Goal: Communication & Community: Answer question/provide support

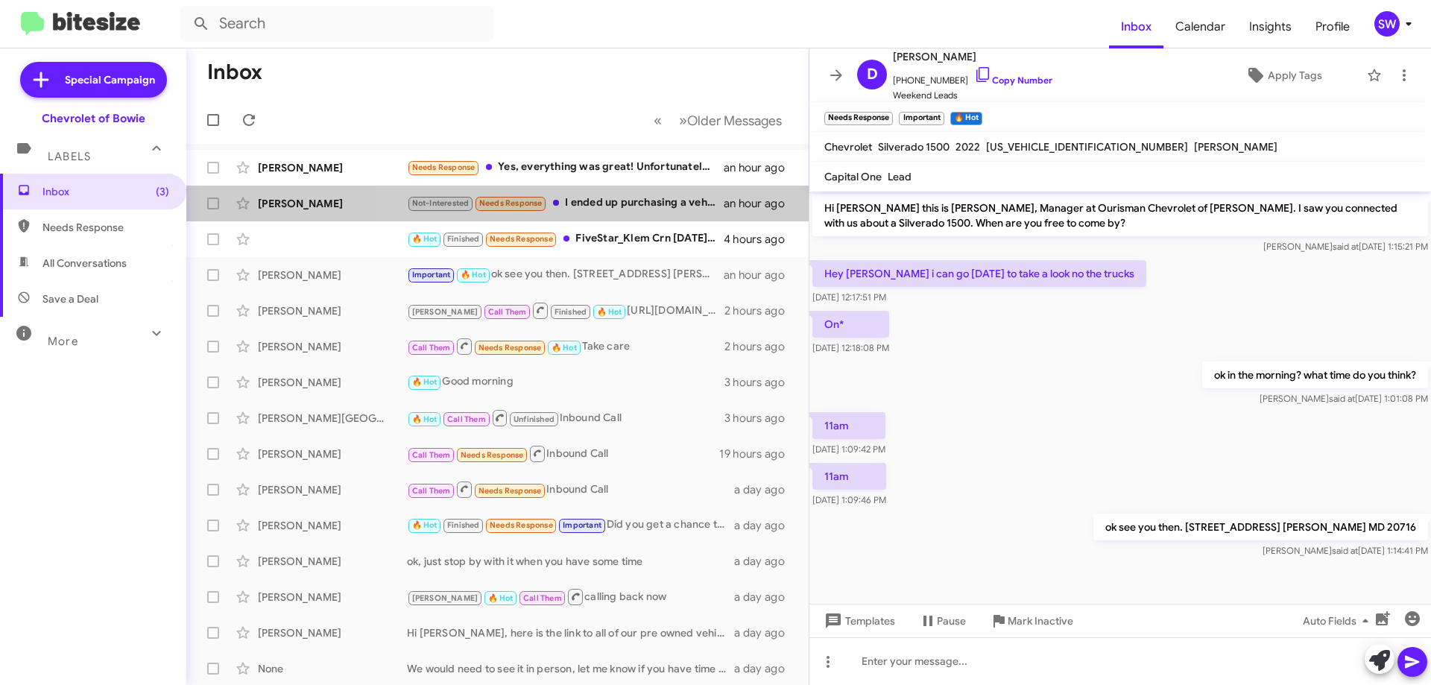
drag, startPoint x: 593, startPoint y: 205, endPoint x: 866, endPoint y: 210, distance: 272.9
click at [594, 205] on div "Not-Interested Needs Response I ended up purchasing a vehicle from another deal…" at bounding box center [565, 203] width 317 height 17
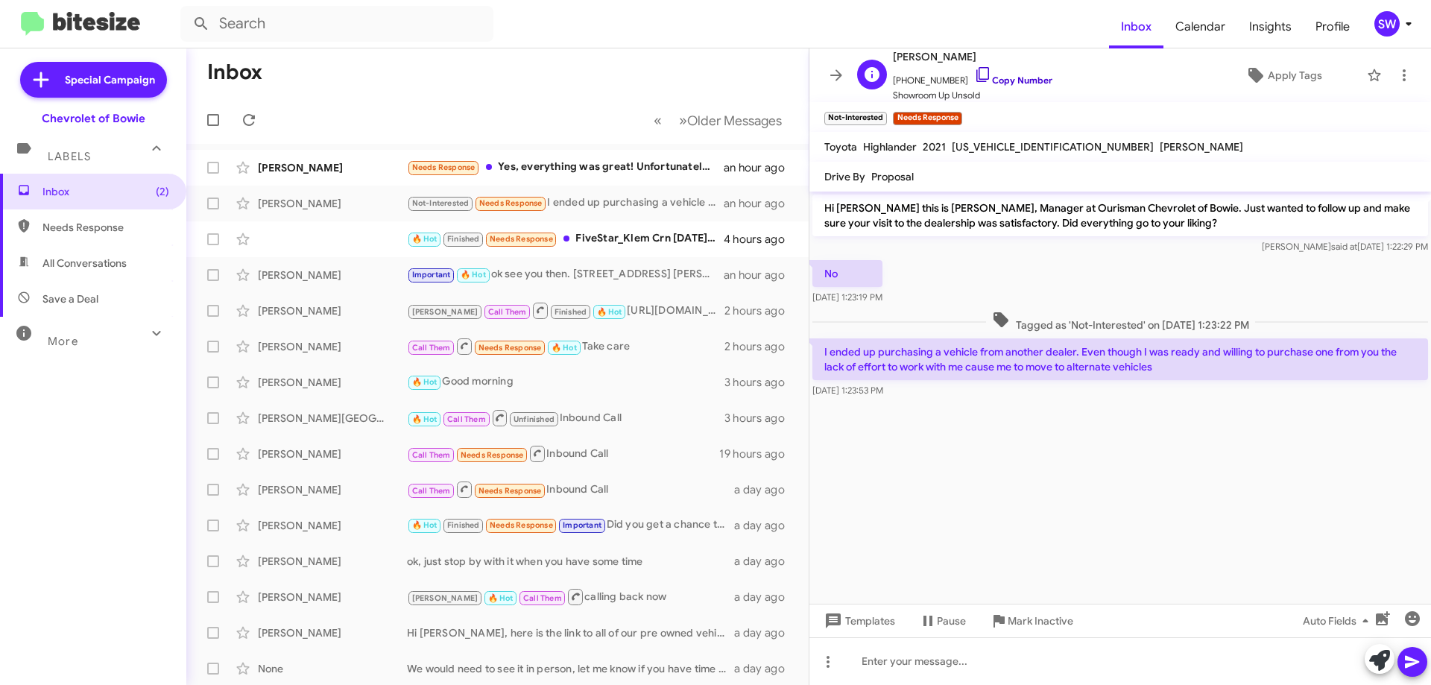
click at [974, 72] on icon at bounding box center [983, 75] width 18 height 18
drag, startPoint x: 1028, startPoint y: 615, endPoint x: 1010, endPoint y: 604, distance: 21.1
click at [1028, 615] on span "Mark Inactive" at bounding box center [1041, 621] width 66 height 27
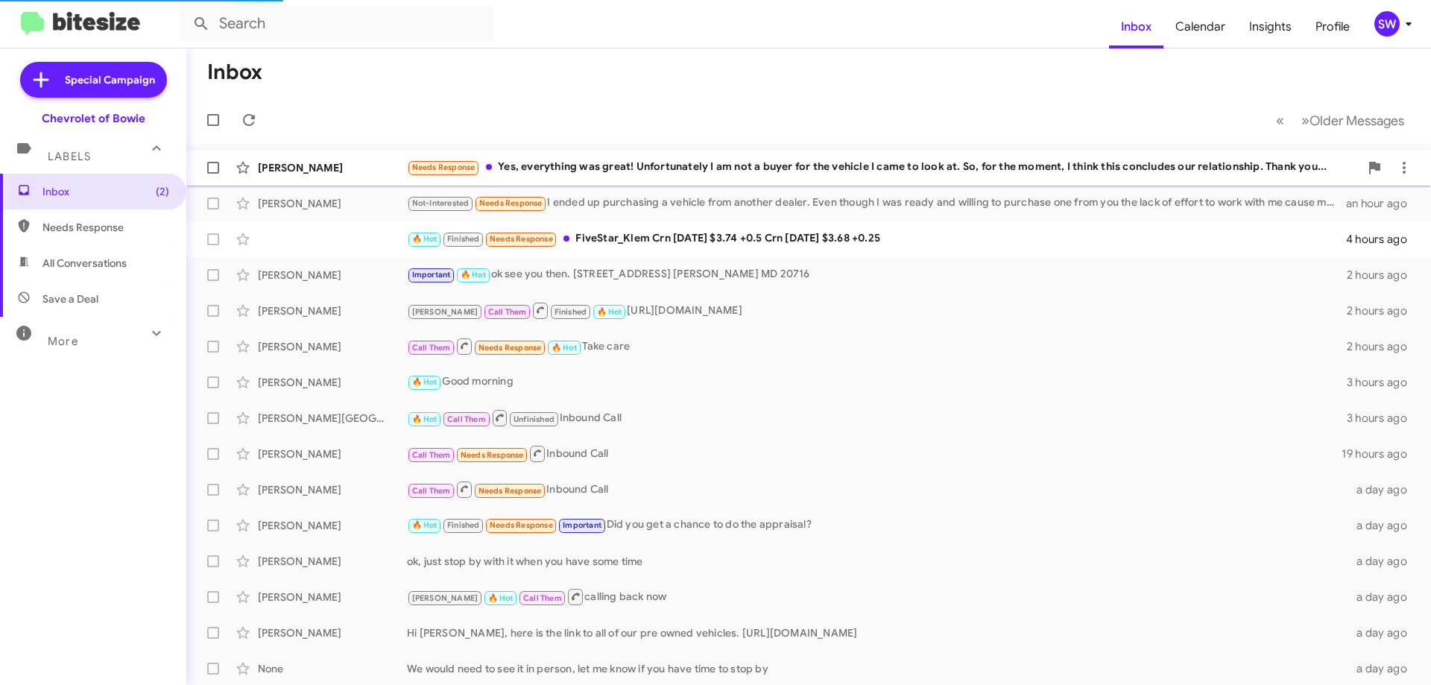
click at [634, 161] on div "Needs Response Yes, everything was great! Unfortunately I am not a buyer for th…" at bounding box center [883, 167] width 953 height 17
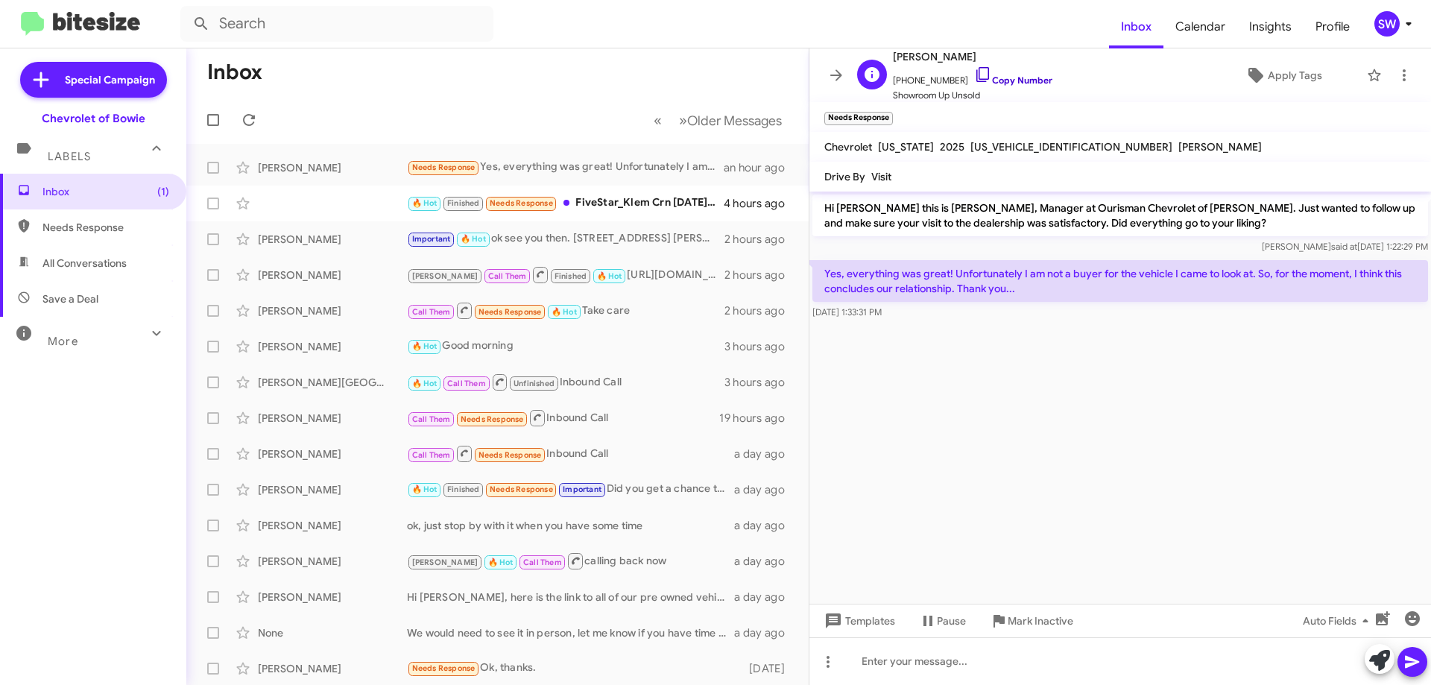
click at [974, 77] on icon at bounding box center [983, 75] width 18 height 18
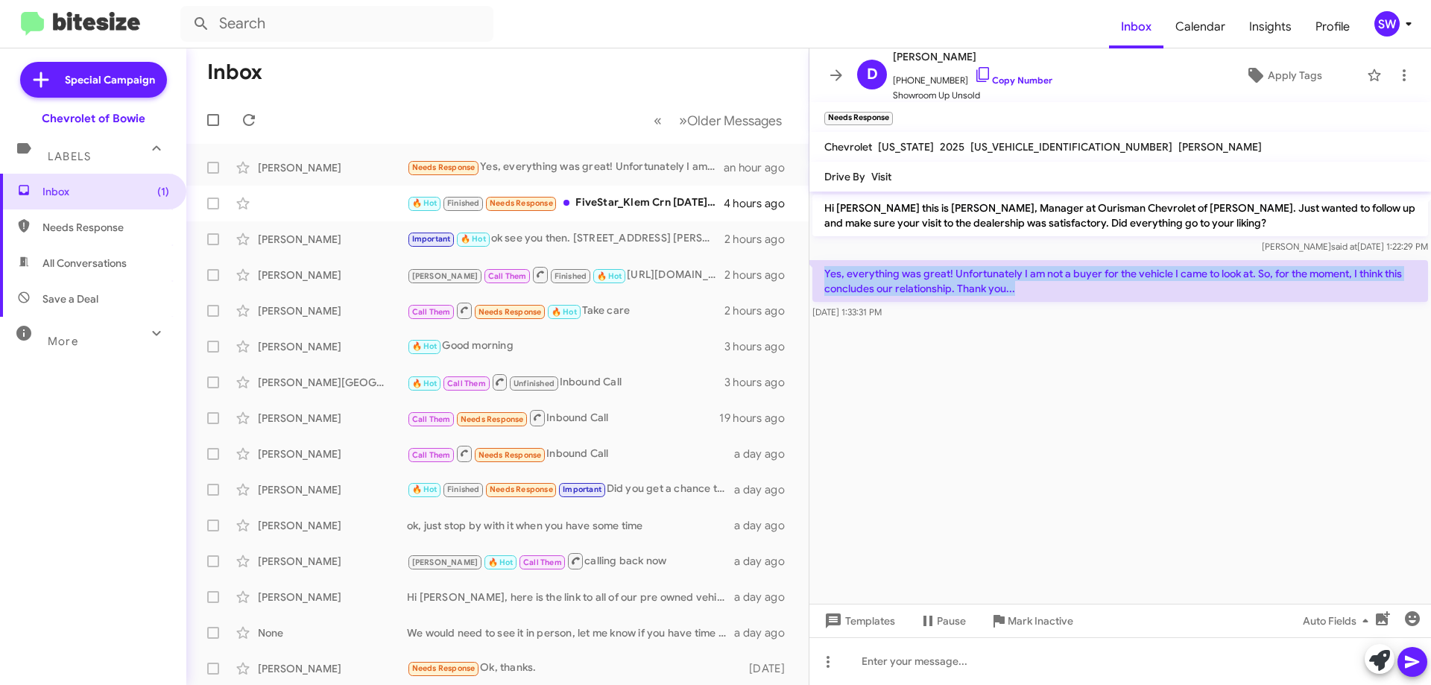
drag, startPoint x: 957, startPoint y: 289, endPoint x: 822, endPoint y: 272, distance: 135.9
click at [822, 272] on p "Yes, everything was great! Unfortunately I am not a buyer for the vehicle I cam…" at bounding box center [1121, 281] width 616 height 42
drag, startPoint x: 1021, startPoint y: 615, endPoint x: 1354, endPoint y: 589, distance: 333.5
click at [1027, 614] on span "Mark Inactive" at bounding box center [1041, 621] width 66 height 27
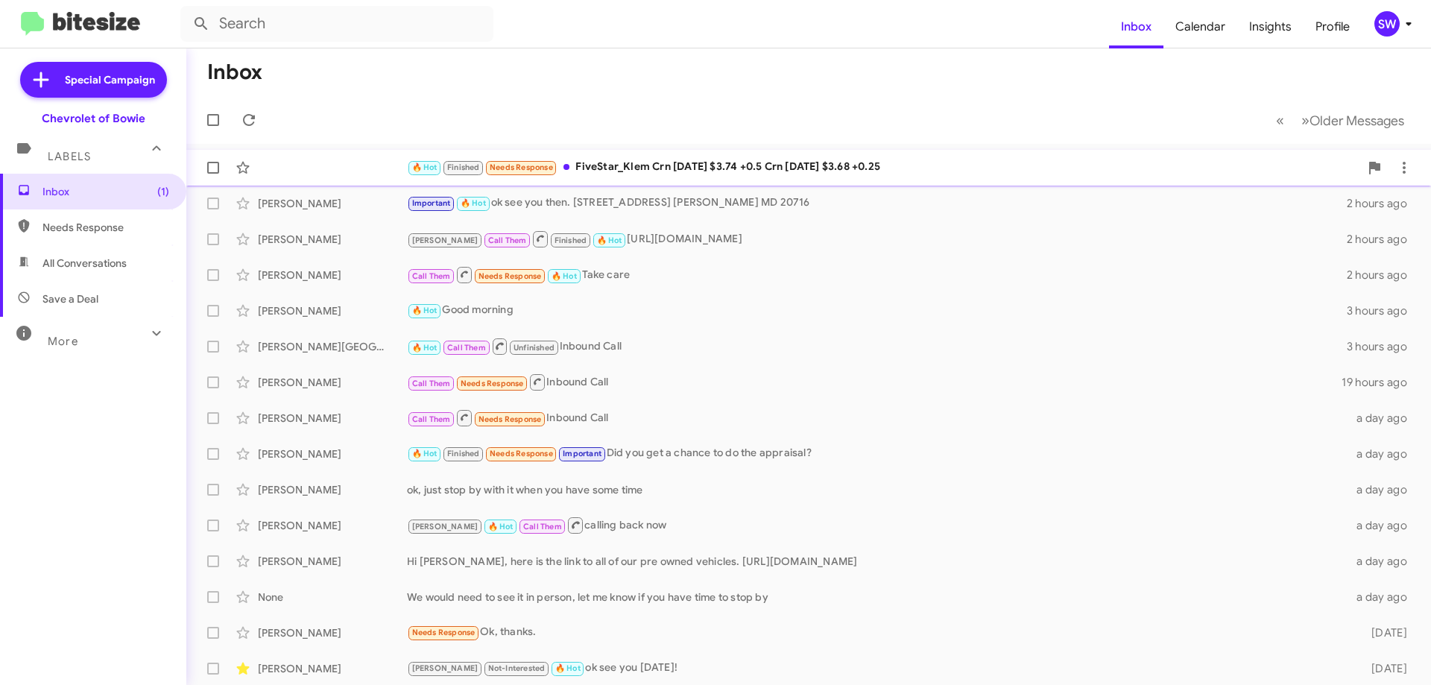
click at [616, 174] on div "🔥 Hot Finished Needs Response FiveStar_Klem Crn Aug 2025 $3.74 +0.5 Crn Oct 202…" at bounding box center [883, 167] width 953 height 17
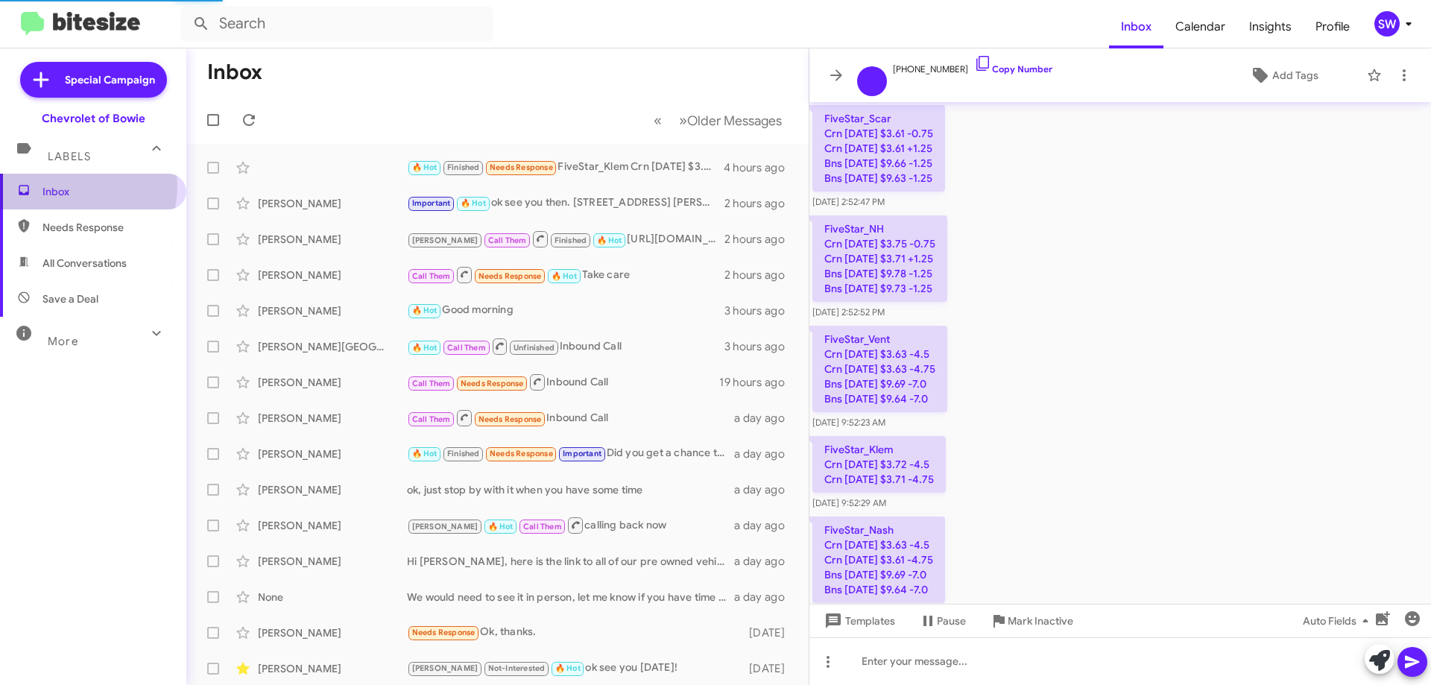
click at [68, 186] on span "Inbox" at bounding box center [105, 191] width 127 height 15
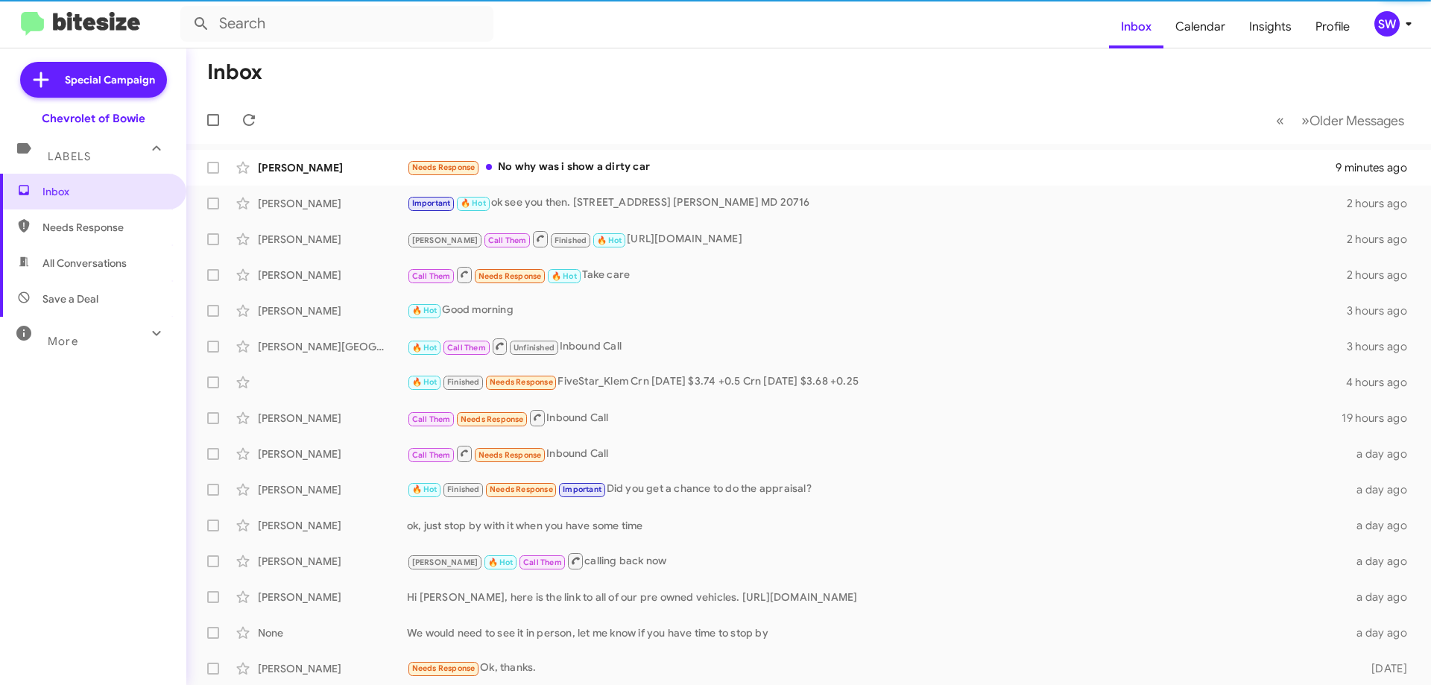
click at [60, 228] on span "Needs Response" at bounding box center [105, 227] width 127 height 15
type input "in:needs-response"
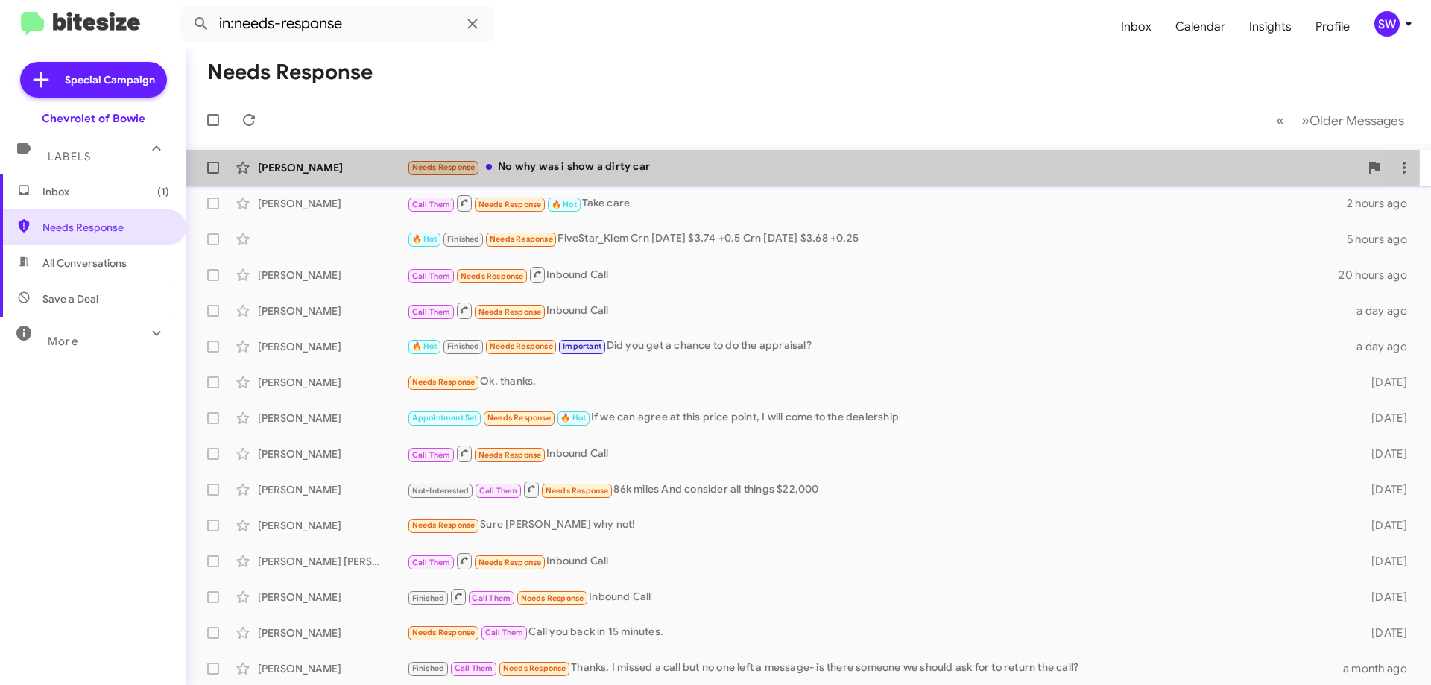
drag, startPoint x: 550, startPoint y: 167, endPoint x: 598, endPoint y: 169, distance: 47.8
click at [554, 168] on div "Needs Response No why was i show a dirty car" at bounding box center [883, 167] width 953 height 17
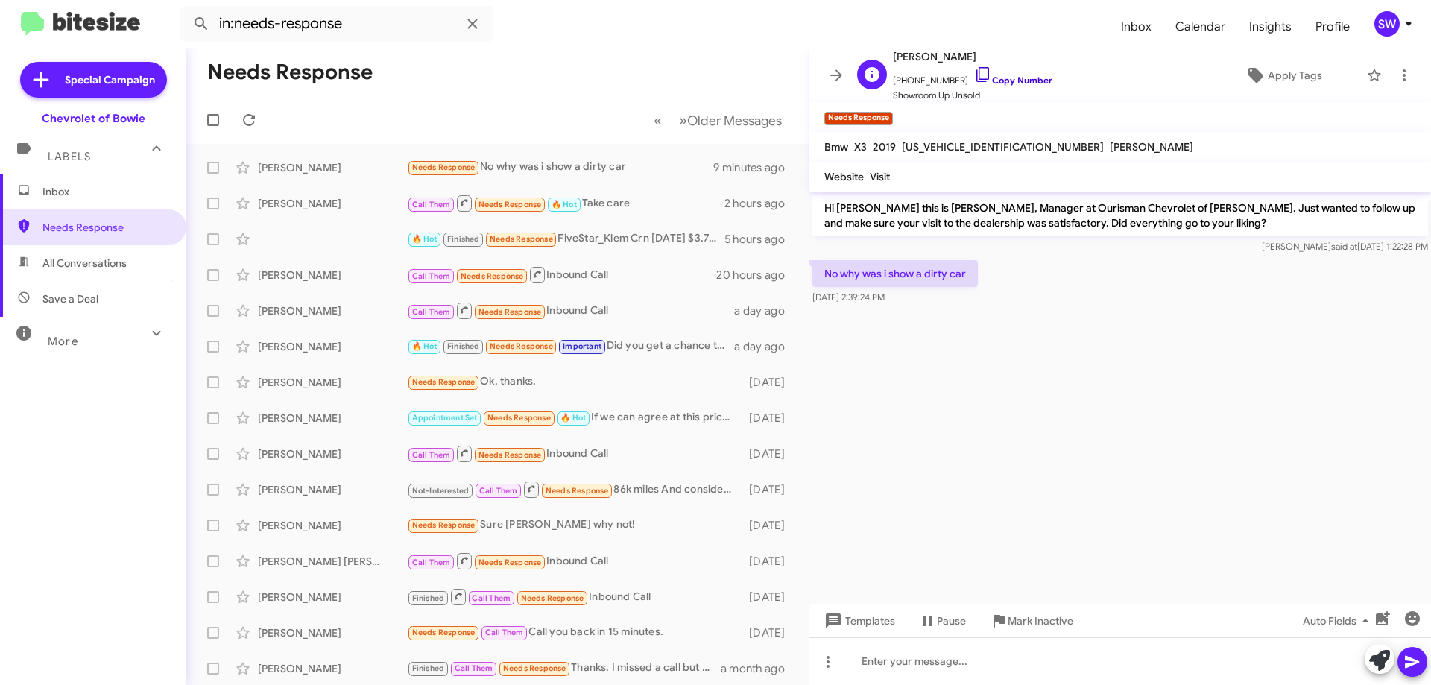
click at [974, 75] on icon at bounding box center [983, 75] width 18 height 18
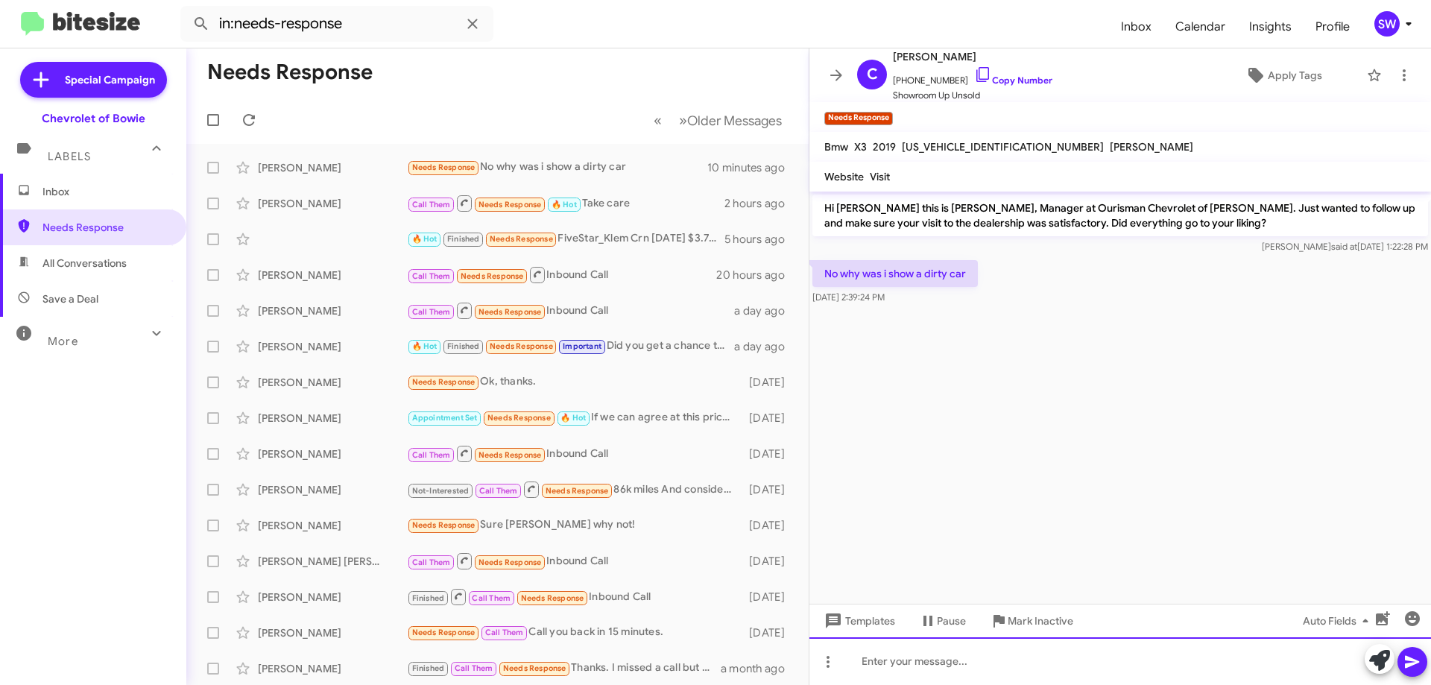
drag, startPoint x: 946, startPoint y: 664, endPoint x: 958, endPoint y: 657, distance: 13.7
click at [947, 664] on div at bounding box center [1121, 661] width 622 height 48
click at [954, 668] on div at bounding box center [1121, 661] width 622 height 48
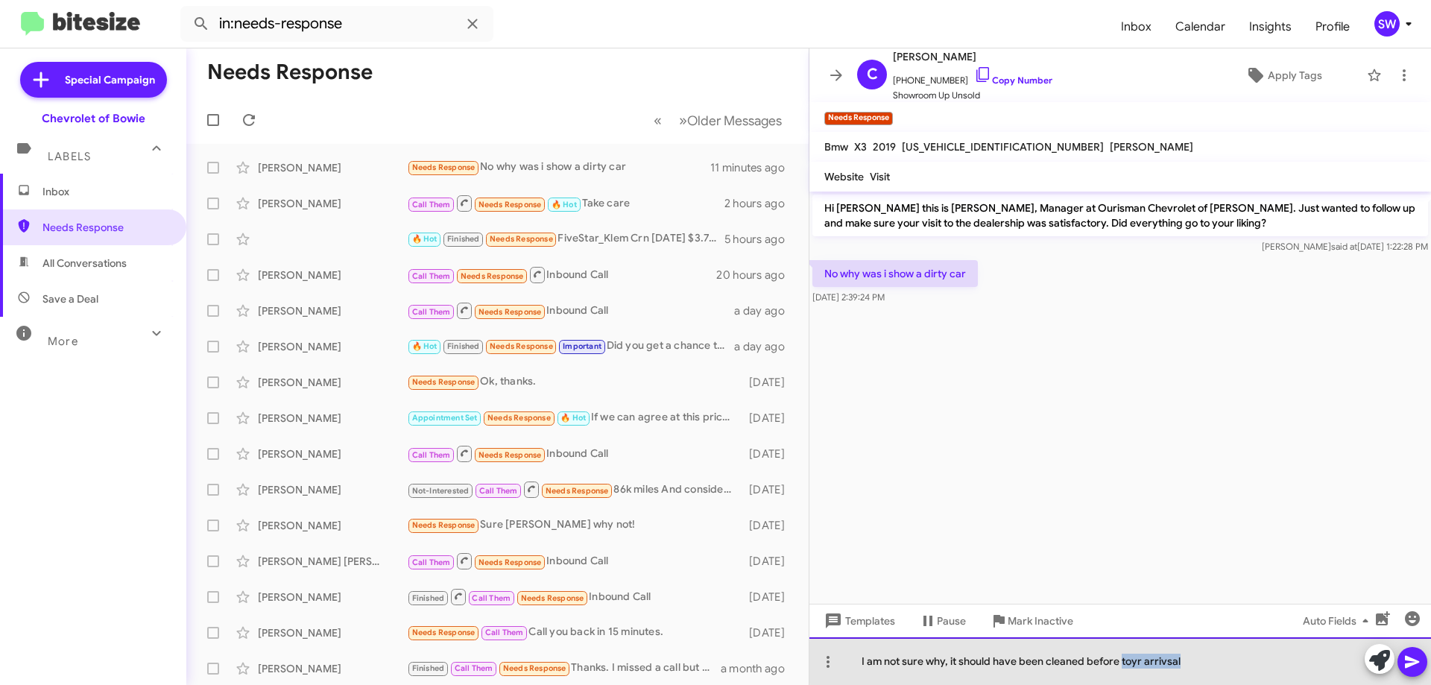
drag, startPoint x: 1192, startPoint y: 664, endPoint x: 1250, endPoint y: 664, distance: 58.2
click at [1248, 664] on div "I am not sure why, it should have been cleaned before toyr arrivsal" at bounding box center [1121, 661] width 622 height 48
click at [1189, 651] on div "I am not sure why, it should have been cleaned before your arrival" at bounding box center [1121, 661] width 622 height 48
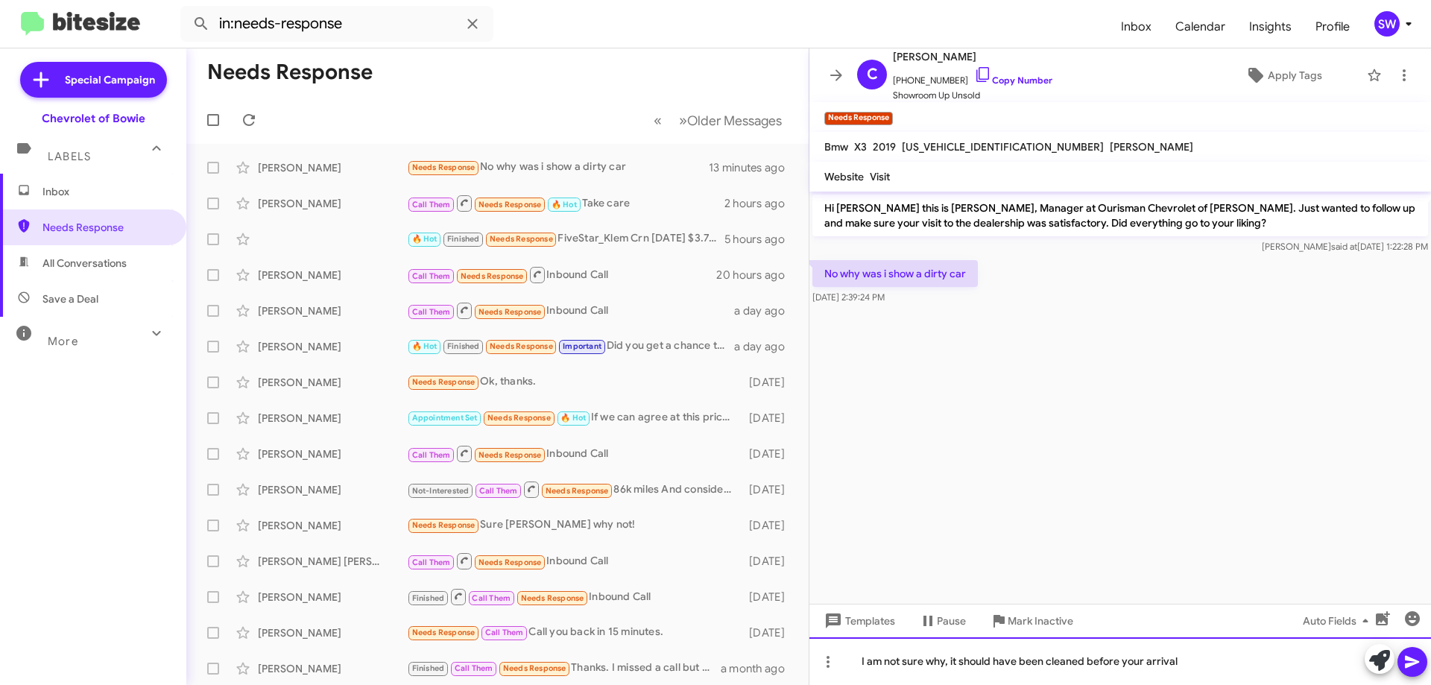
click at [1191, 661] on div "I am not sure why, it should have been cleaned before your arrival" at bounding box center [1121, 661] width 622 height 48
click at [1193, 665] on div "I am not sure why, it should have been cleaned before your arrival" at bounding box center [1121, 661] width 622 height 48
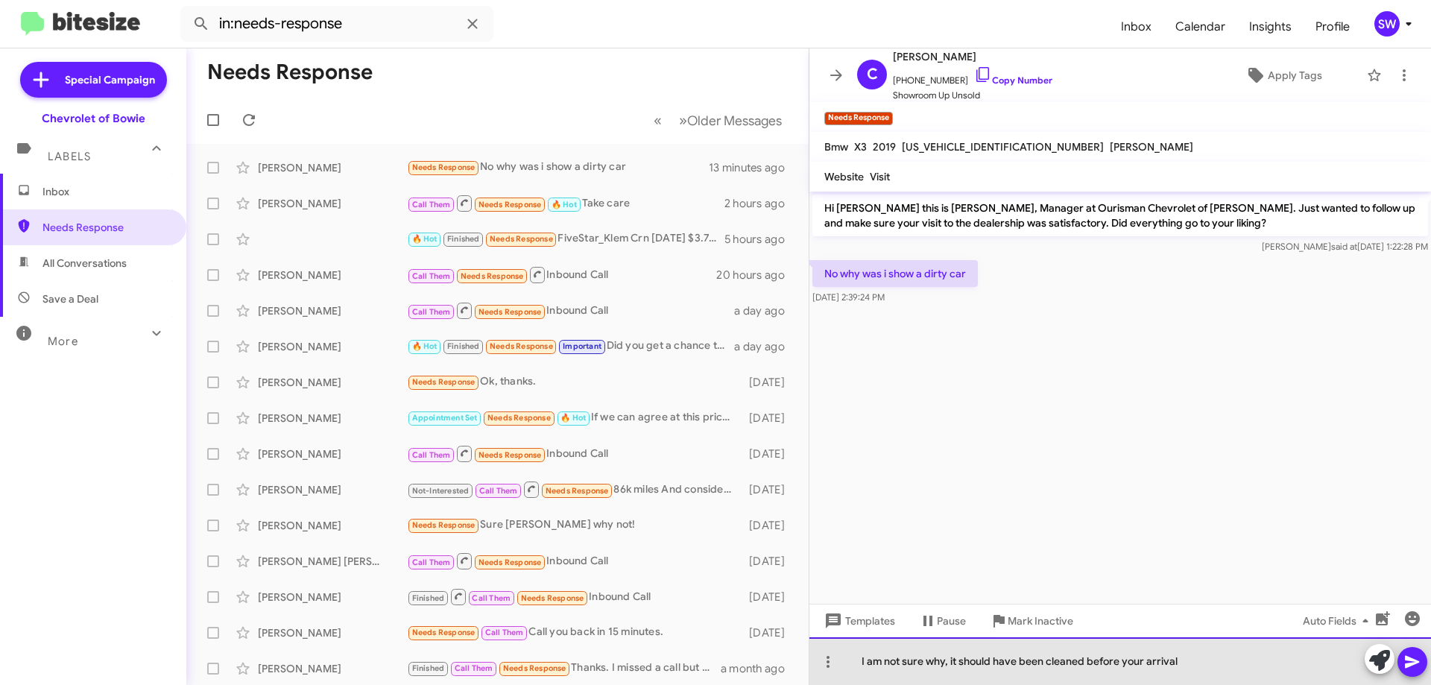
click at [1192, 655] on div "I am not sure why, it should have been cleaned before your arrival" at bounding box center [1121, 661] width 622 height 48
click at [1221, 661] on div "I am not sure why, it should have been cleaned before your arrival" at bounding box center [1121, 661] width 622 height 48
click at [1213, 656] on div "I am not sure why, it should have been cleaned before your arrival. We" at bounding box center [1121, 661] width 622 height 48
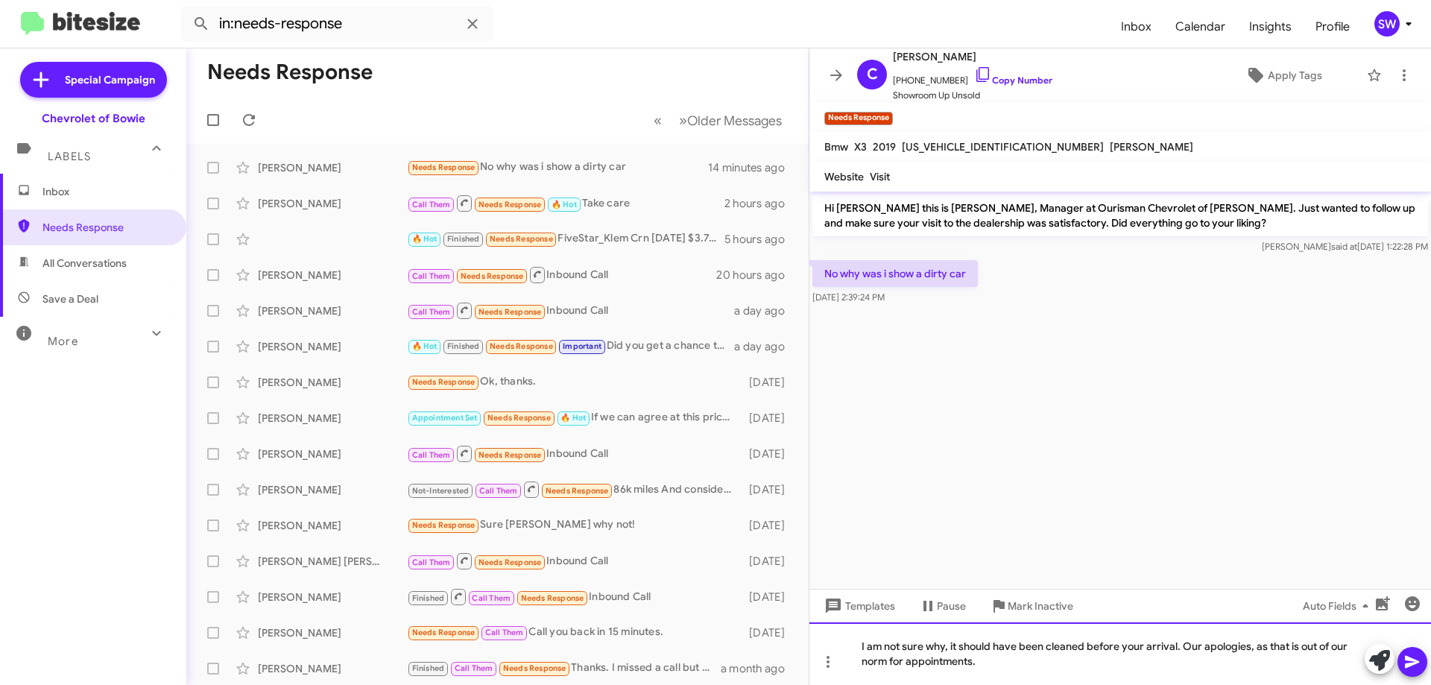
drag, startPoint x: 998, startPoint y: 664, endPoint x: 1014, endPoint y: 664, distance: 16.4
click at [1001, 664] on div "I am not sure why, it should have been cleaned before your arrival. Our apologi…" at bounding box center [1121, 654] width 622 height 63
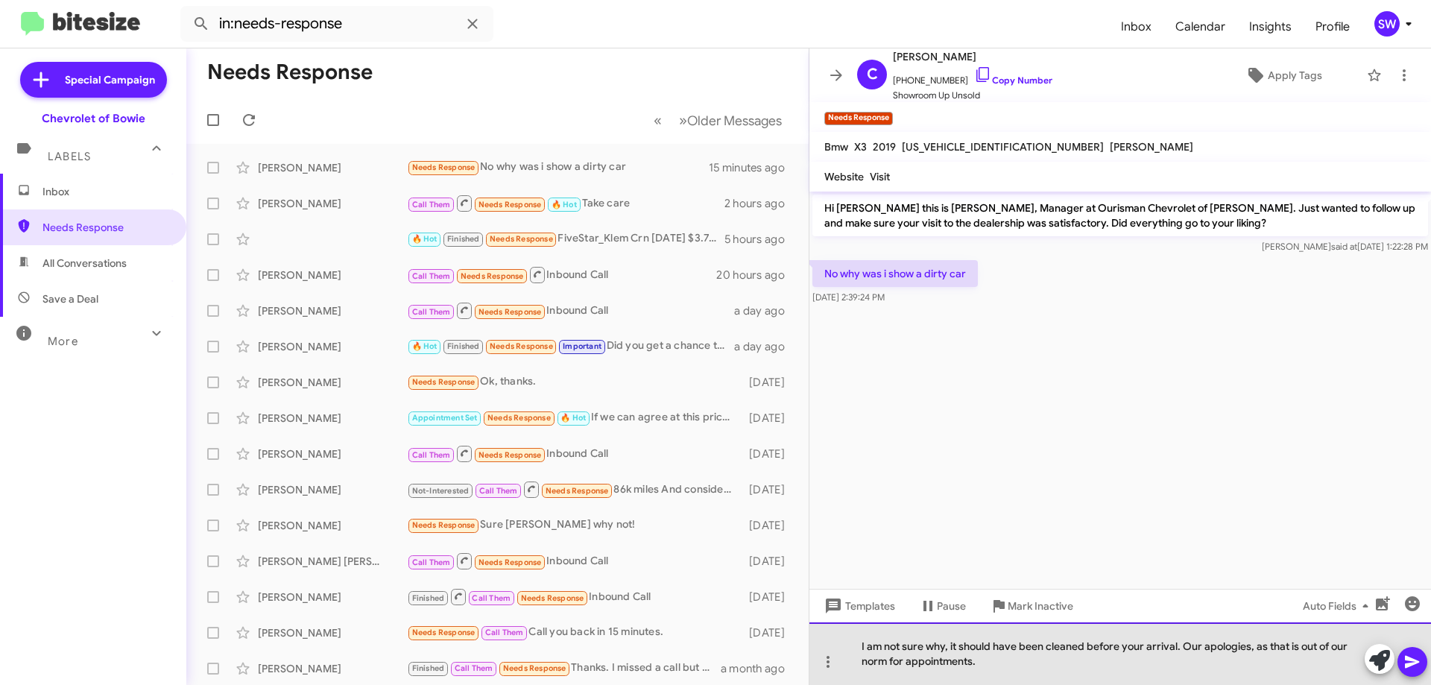
drag, startPoint x: 1184, startPoint y: 644, endPoint x: 1191, endPoint y: 664, distance: 20.8
click at [1191, 664] on div "I am not sure why, it should have been cleaned before your arrival. Our apologi…" at bounding box center [1121, 654] width 622 height 63
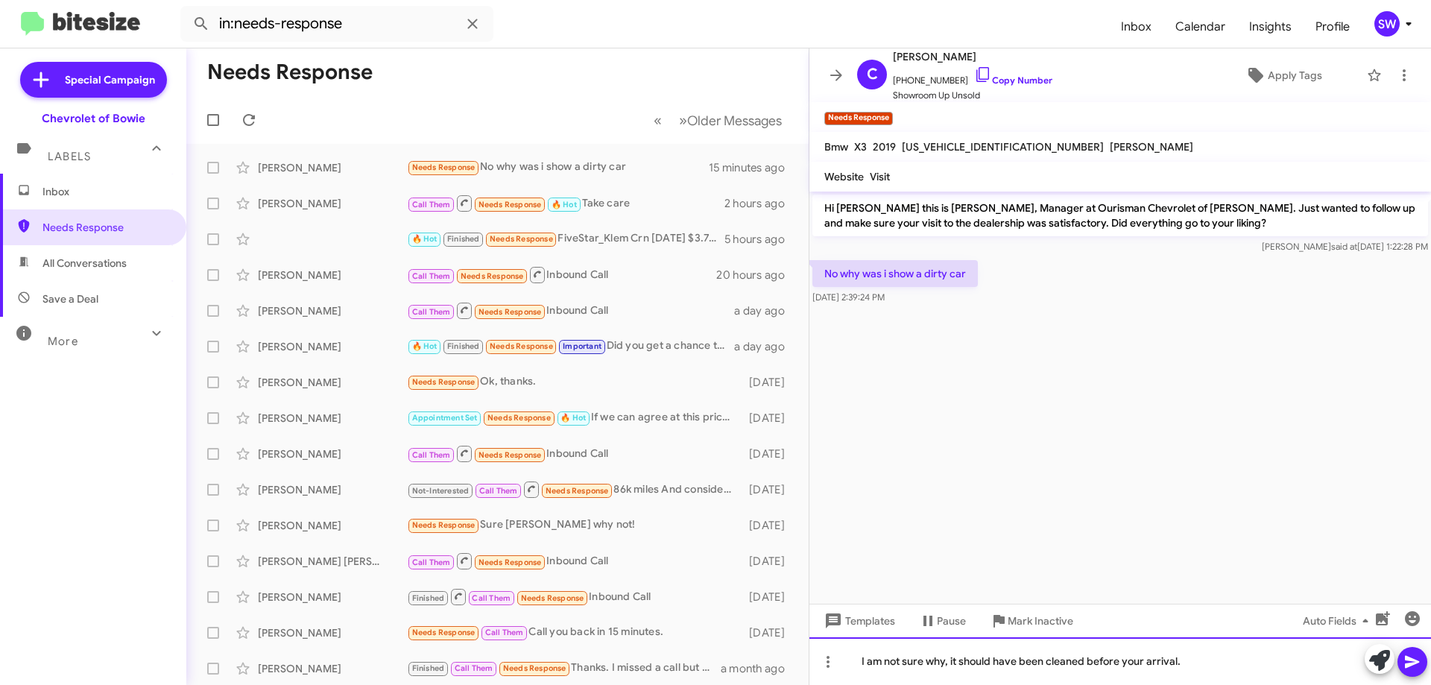
click at [1192, 658] on div "I am not sure why, it should have been cleaned before your arrival." at bounding box center [1121, 661] width 622 height 48
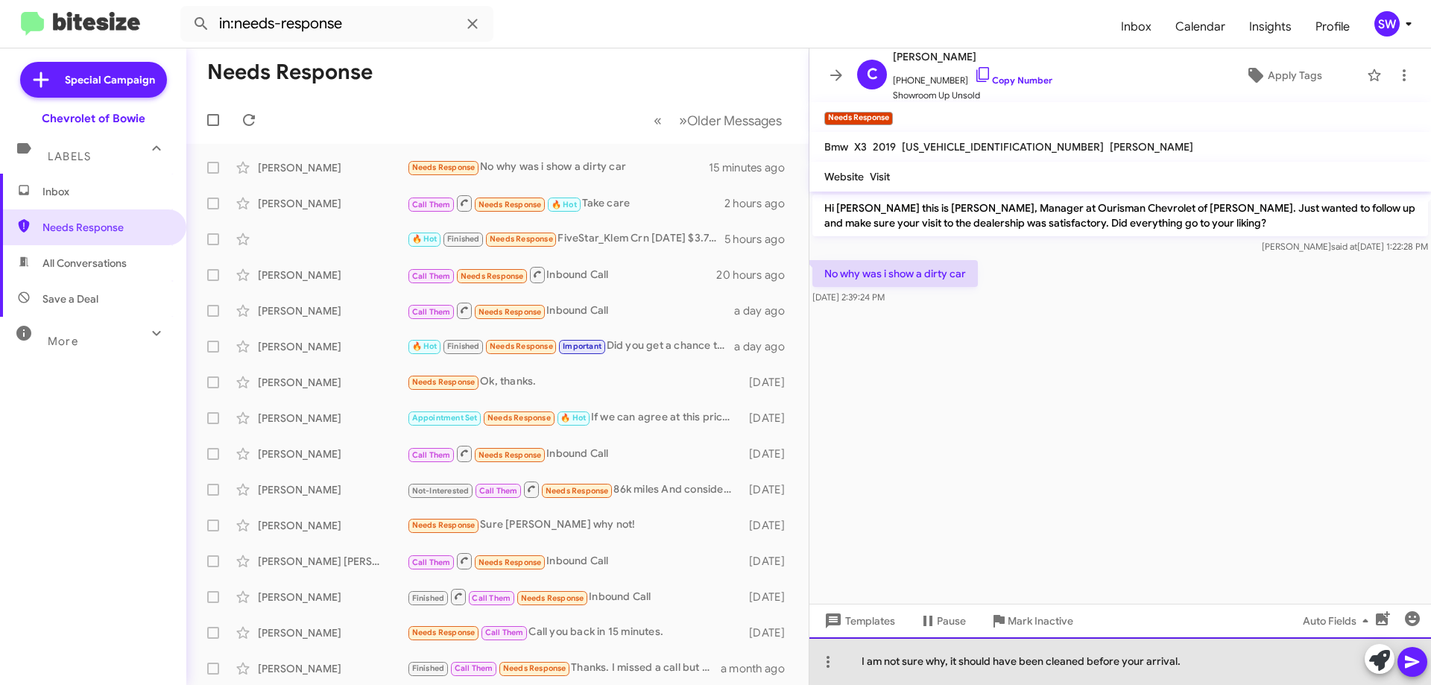
click at [1219, 661] on div "I am not sure why, it should have been cleaned before your arrival." at bounding box center [1121, 661] width 622 height 48
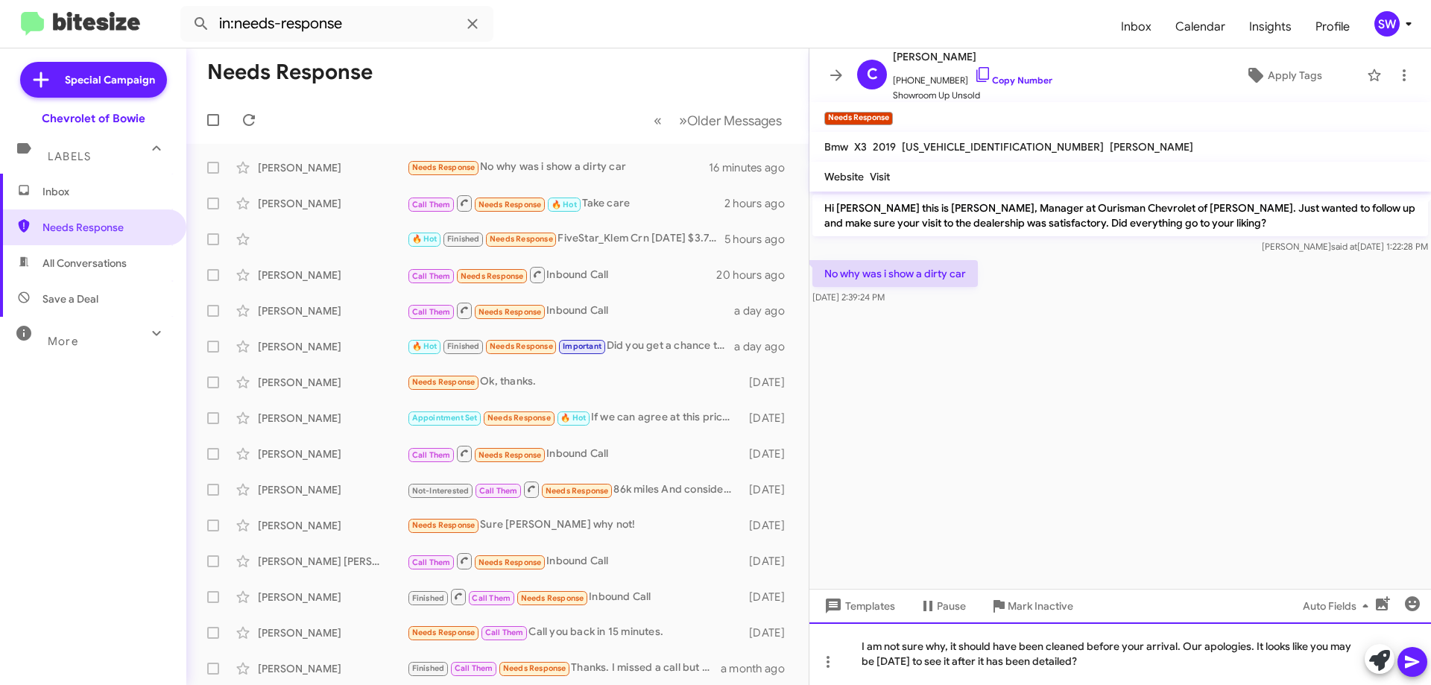
click at [1168, 669] on div "I am not sure why, it should have been cleaned before your arrival. Our apologi…" at bounding box center [1121, 654] width 622 height 63
click at [1411, 657] on icon at bounding box center [1413, 662] width 18 height 18
